Goal: Transaction & Acquisition: Purchase product/service

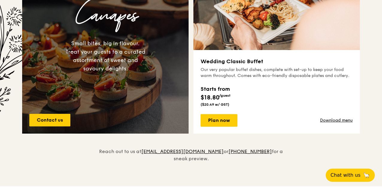
scroll to position [473, 0]
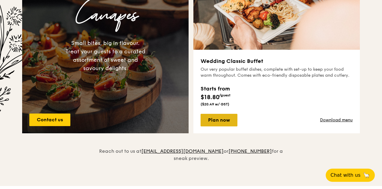
click at [227, 118] on link "Plan now" at bounding box center [218, 120] width 37 height 13
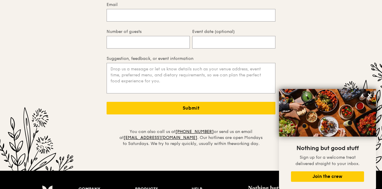
scroll to position [1361, 0]
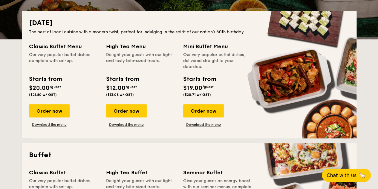
scroll to position [234, 0]
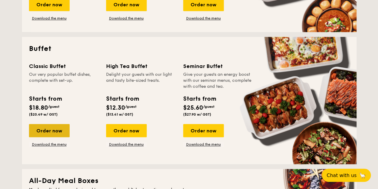
click at [60, 127] on div "Order now" at bounding box center [49, 130] width 41 height 13
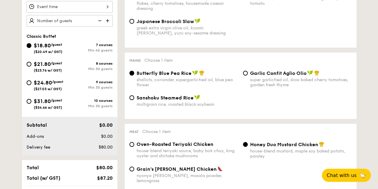
scroll to position [198, 0]
click at [160, 153] on div "house-blend teriyaki sauce, baby bok choy, king oyster and shiitake mushrooms" at bounding box center [188, 153] width 102 height 10
click at [134, 146] on input "Oven-Roasted Teriyaki Chicken house-blend teriyaki sauce, baby bok choy, king o…" at bounding box center [132, 143] width 5 height 5
radio input "true"
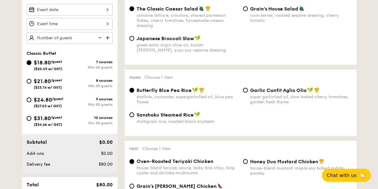
scroll to position [171, 0]
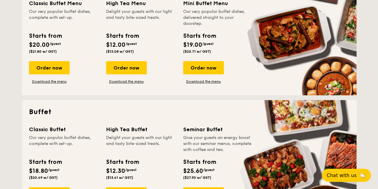
scroll to position [888, 0]
